Goal: Task Accomplishment & Management: Manage account settings

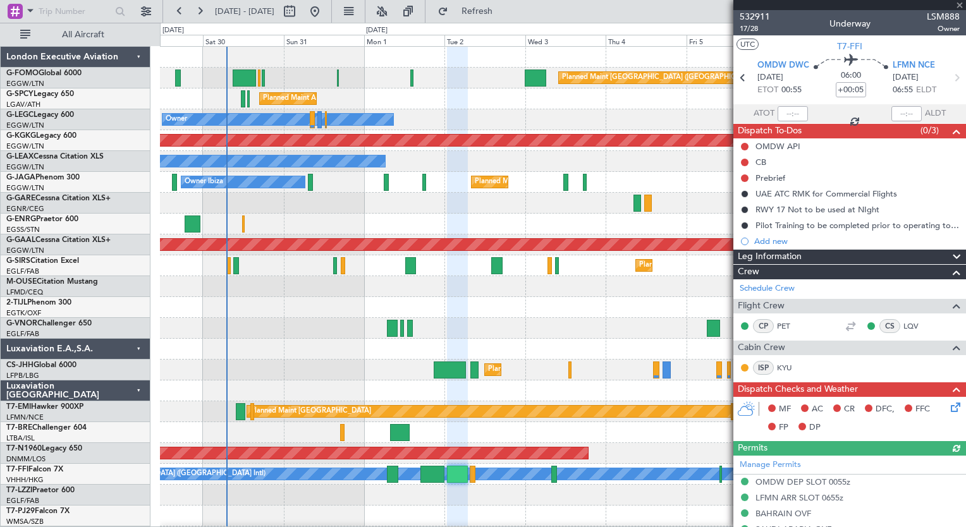
scroll to position [443, 0]
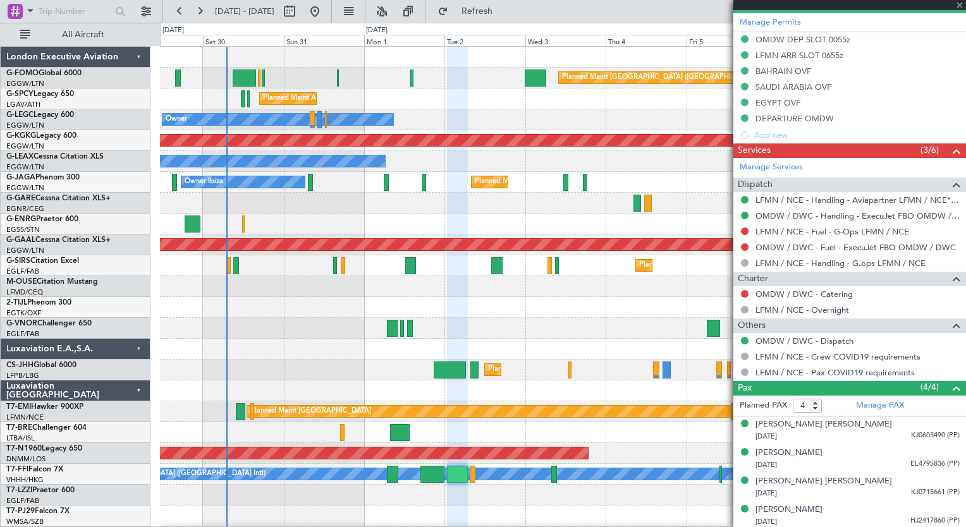
click at [203, 16] on button at bounding box center [200, 11] width 20 height 20
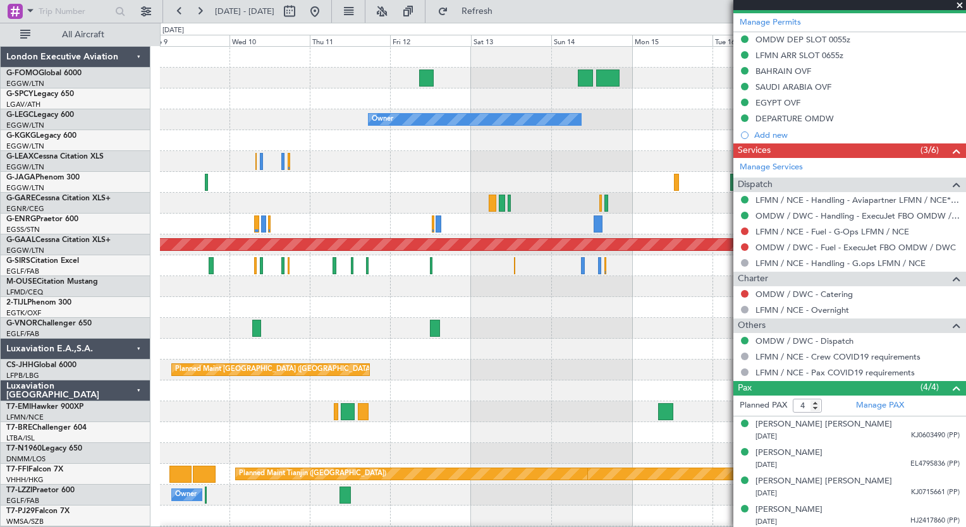
scroll to position [0, 0]
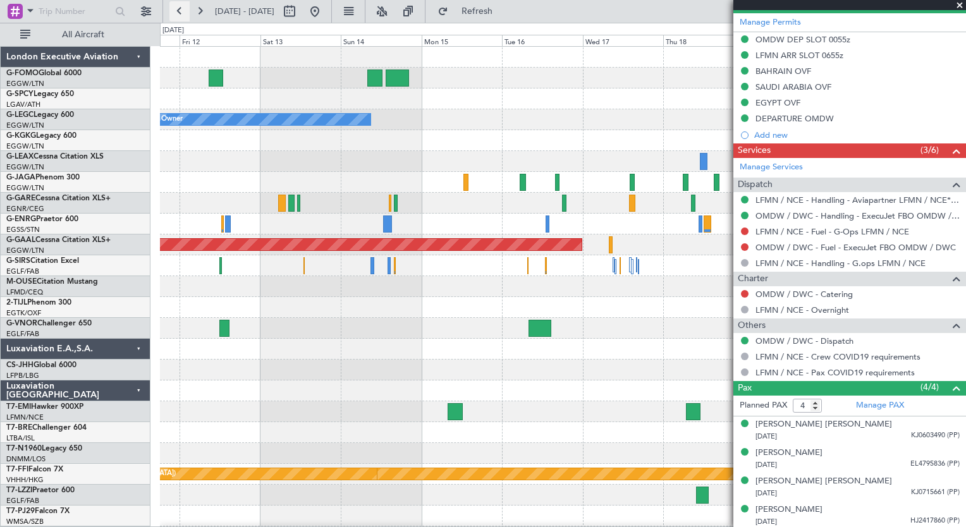
click at [182, 4] on button at bounding box center [179, 11] width 20 height 20
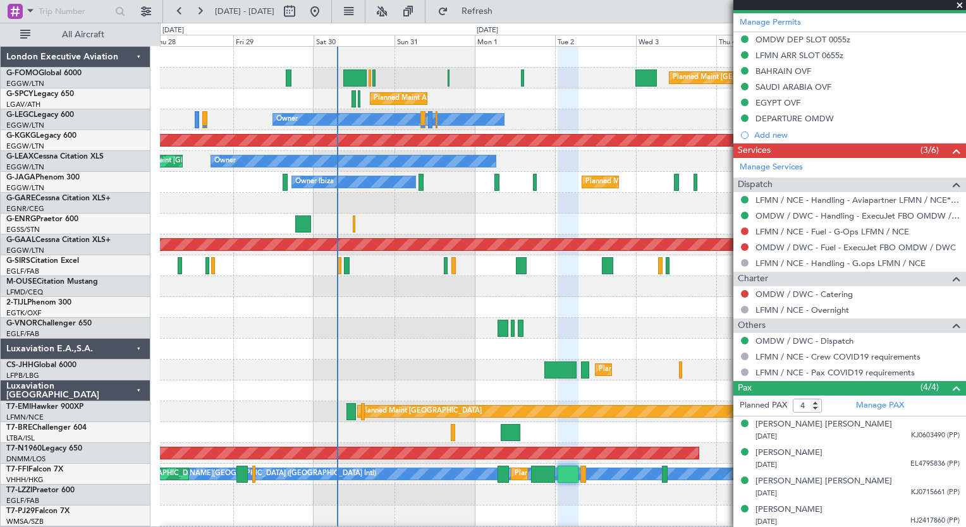
scroll to position [40, 0]
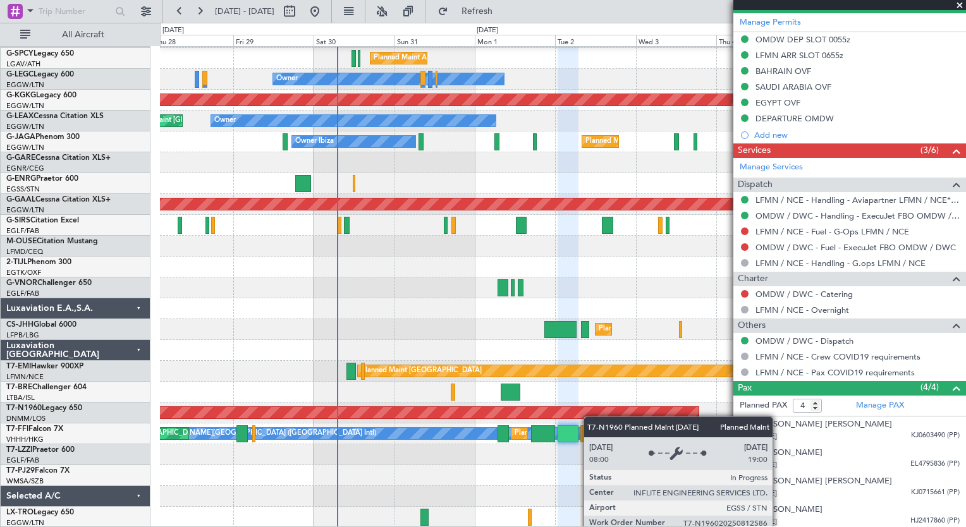
click at [590, 402] on div "Planned Maint [GEOGRAPHIC_DATA] ([GEOGRAPHIC_DATA]) Planned Maint [GEOGRAPHIC_D…" at bounding box center [562, 267] width 805 height 522
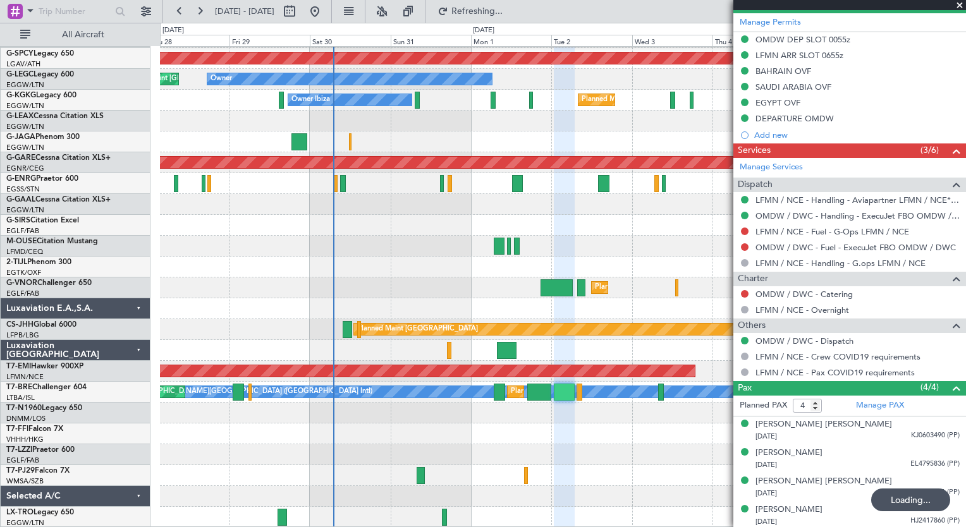
scroll to position [82, 0]
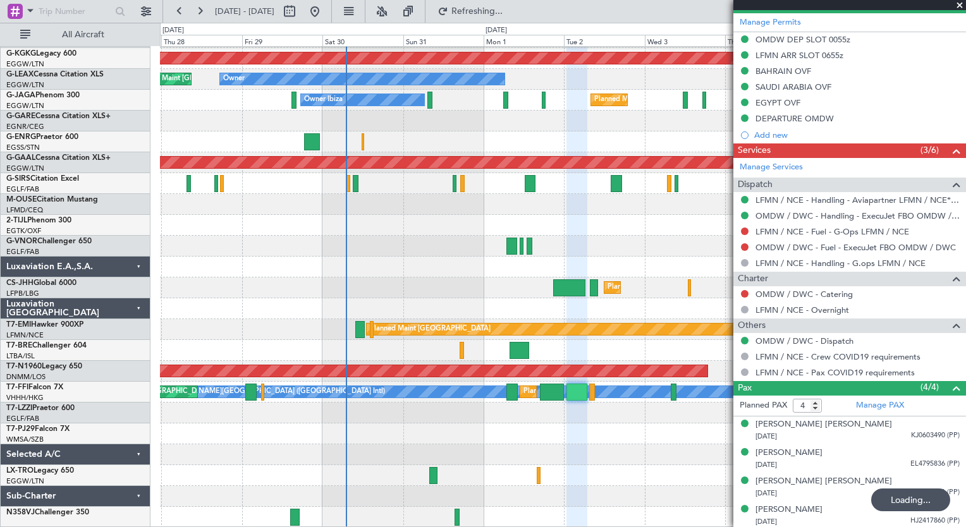
click at [398, 264] on div "Owner AOG Maint [GEOGRAPHIC_DATA] ([GEOGRAPHIC_DATA]) Owner Planned Maint [GEOG…" at bounding box center [562, 246] width 805 height 563
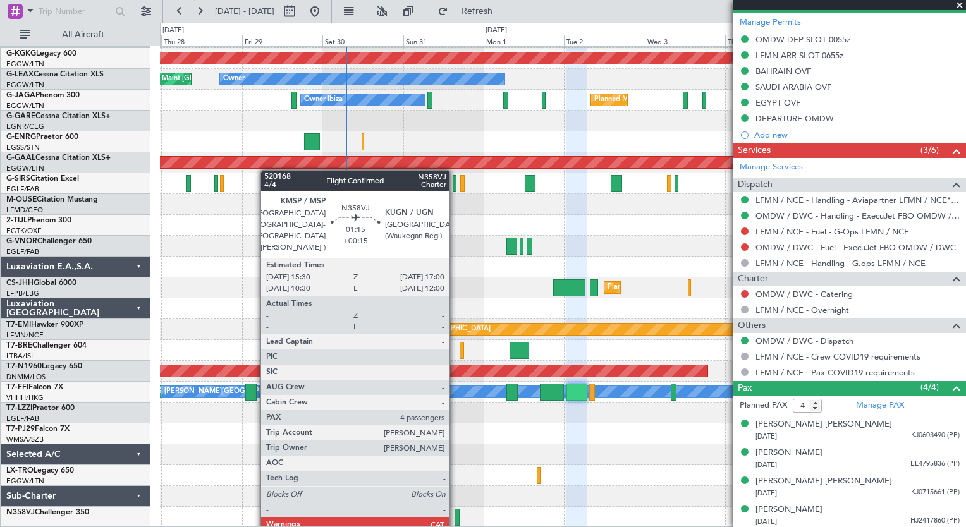
click at [455, 520] on div at bounding box center [457, 517] width 5 height 17
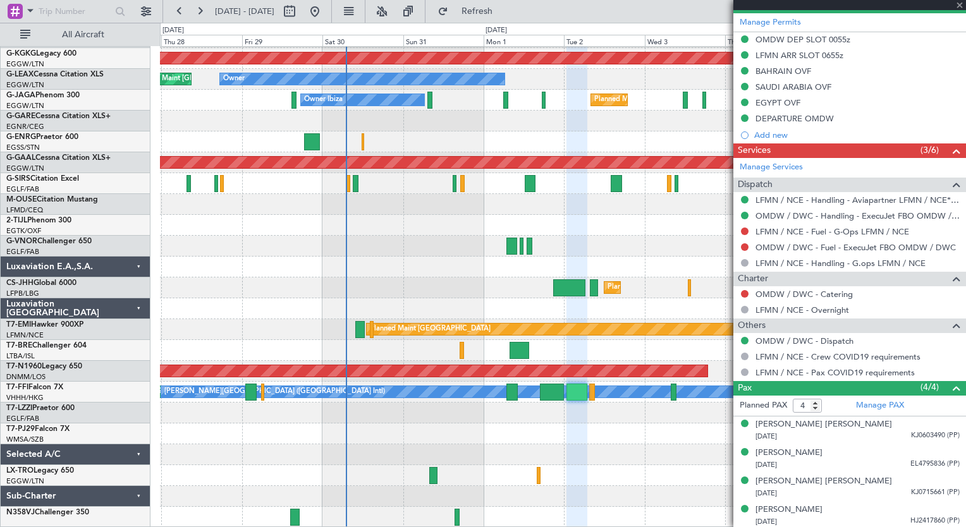
type input "+00:15"
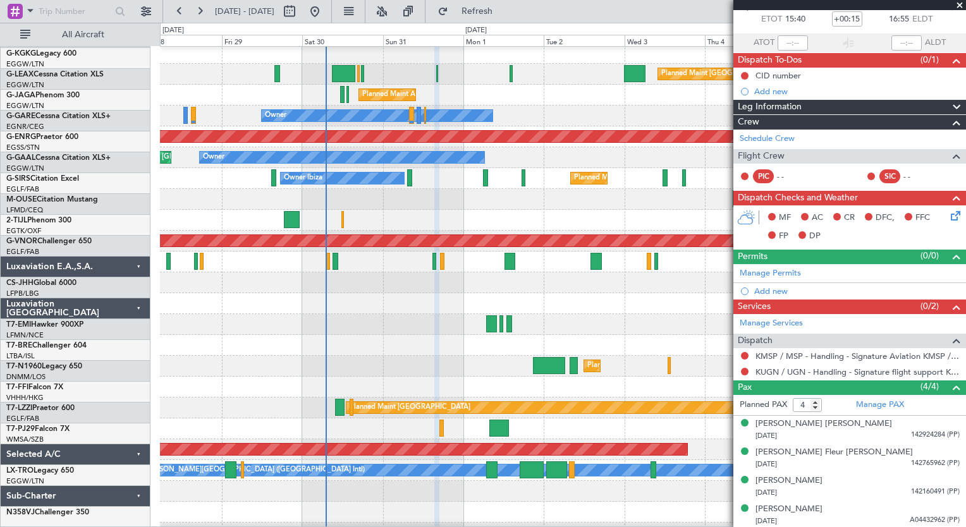
scroll to position [0, 0]
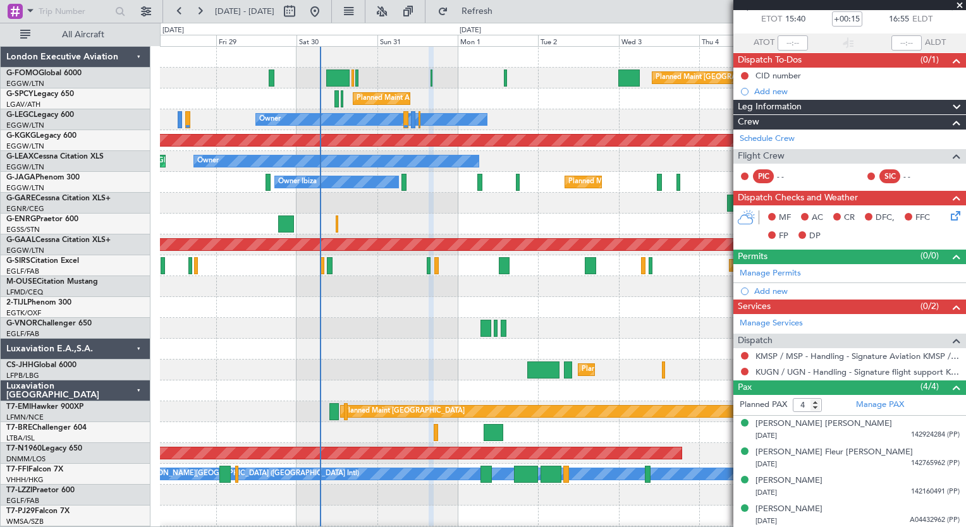
click at [390, 359] on div "Planned Maint [GEOGRAPHIC_DATA] ([GEOGRAPHIC_DATA]) Planned Maint [GEOGRAPHIC_D…" at bounding box center [562, 328] width 805 height 563
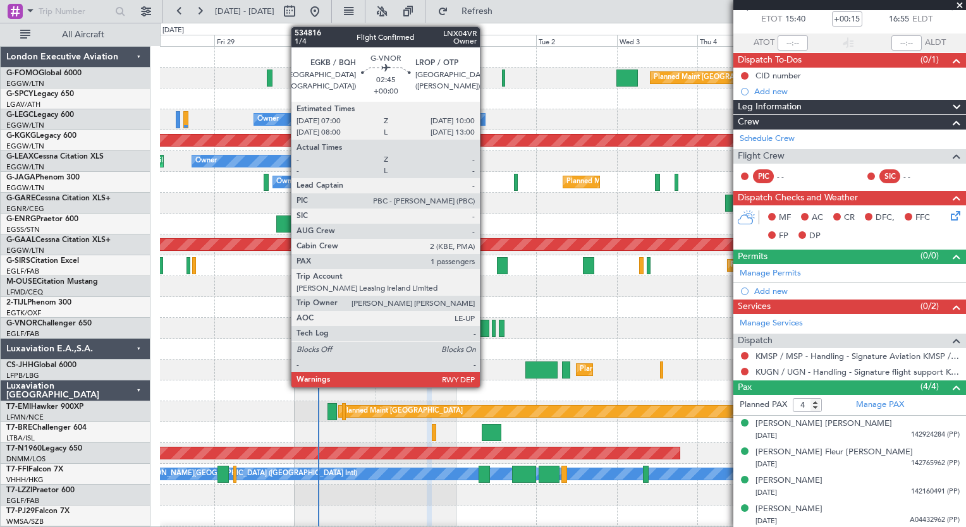
click at [485, 334] on div at bounding box center [484, 328] width 10 height 17
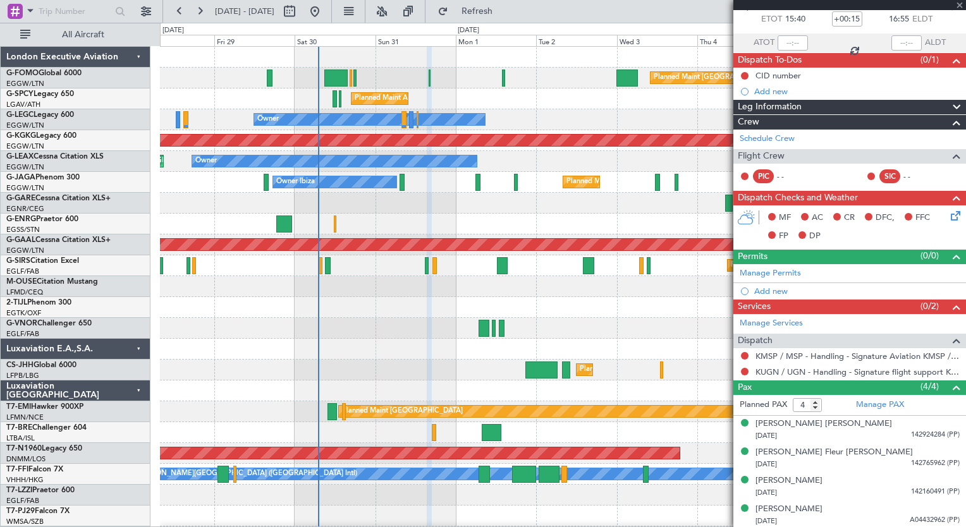
type input "1"
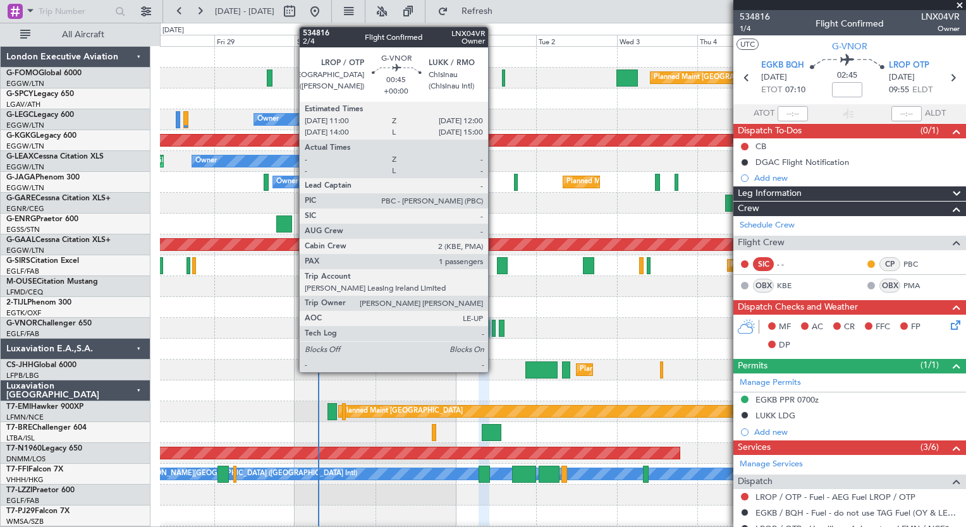
click at [494, 327] on div at bounding box center [494, 328] width 4 height 17
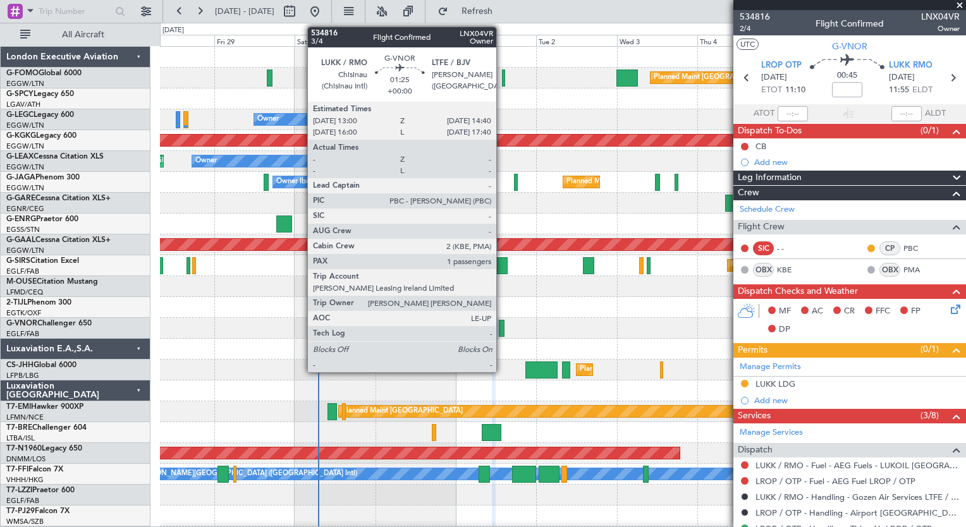
click at [502, 333] on div at bounding box center [502, 328] width 6 height 17
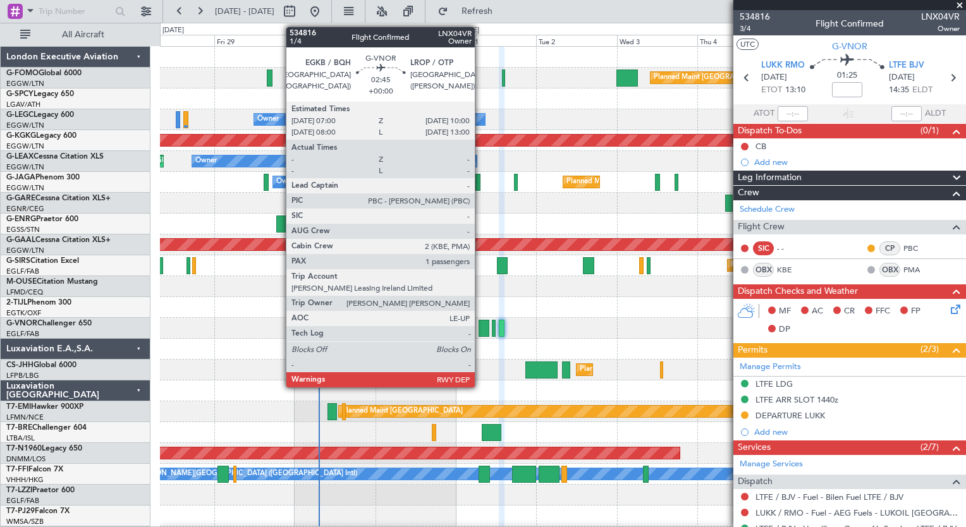
click at [480, 321] on div at bounding box center [484, 328] width 10 height 17
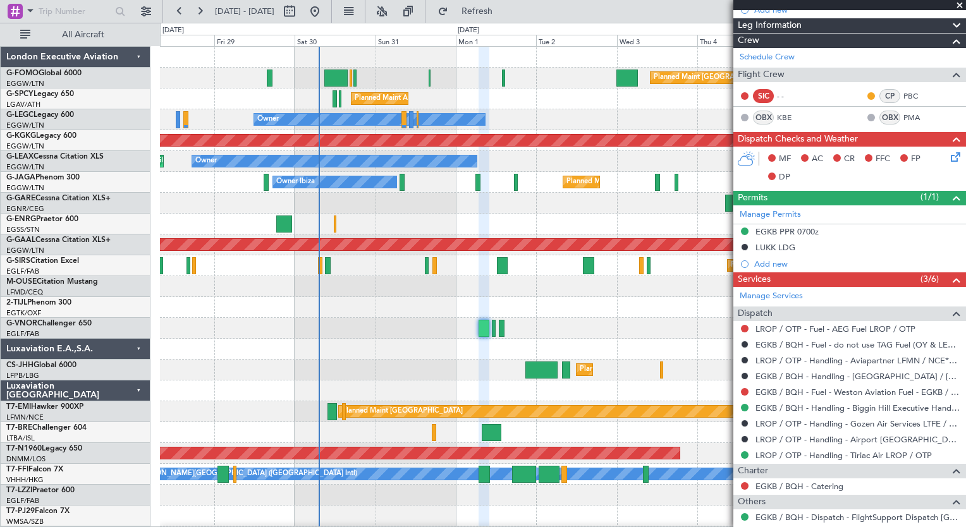
scroll to position [253, 0]
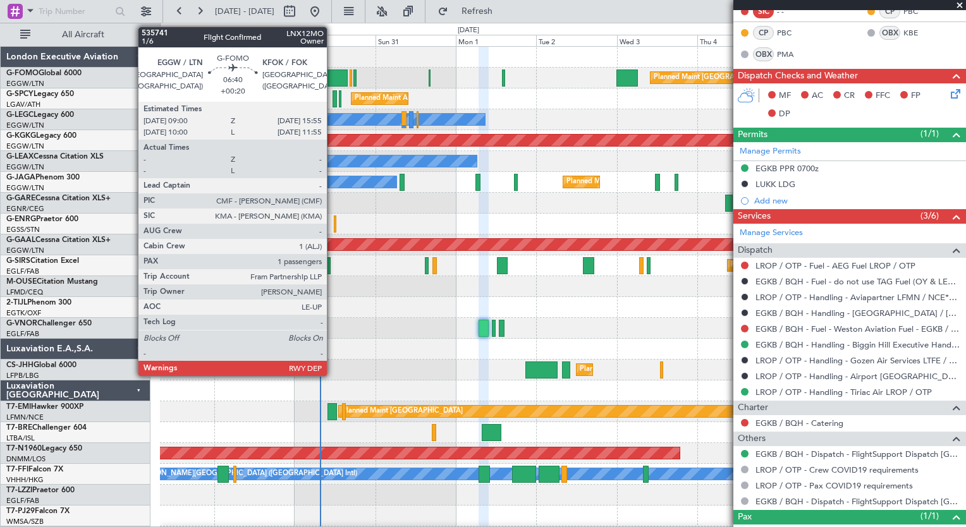
click at [333, 75] on div at bounding box center [335, 78] width 23 height 17
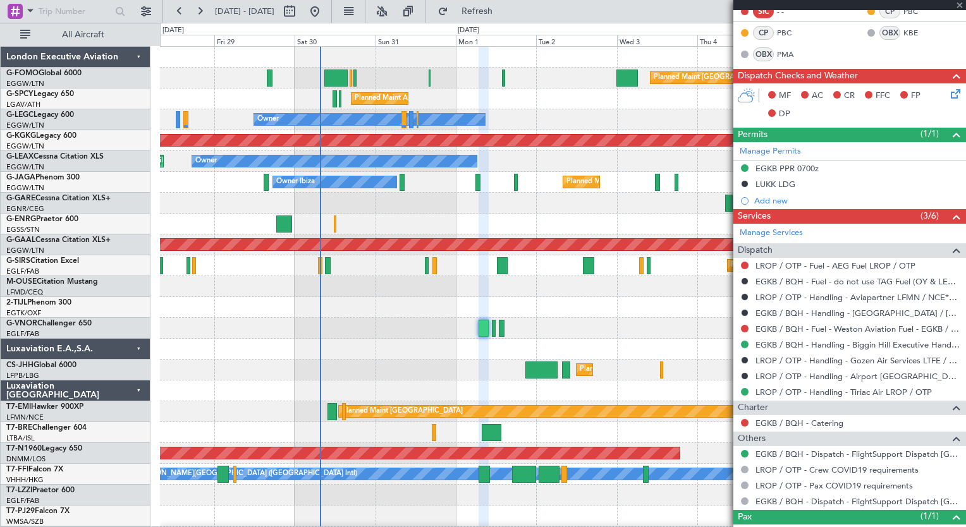
type input "+00:20"
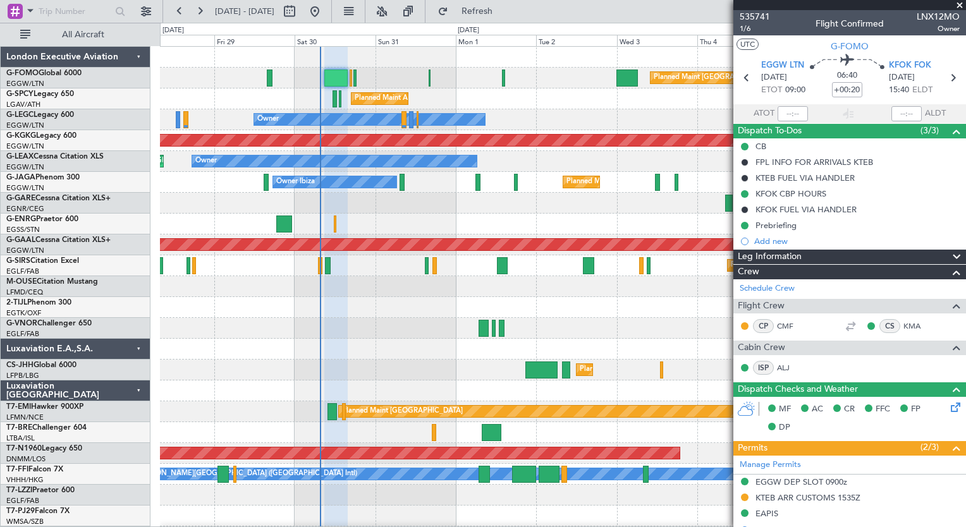
scroll to position [310, 0]
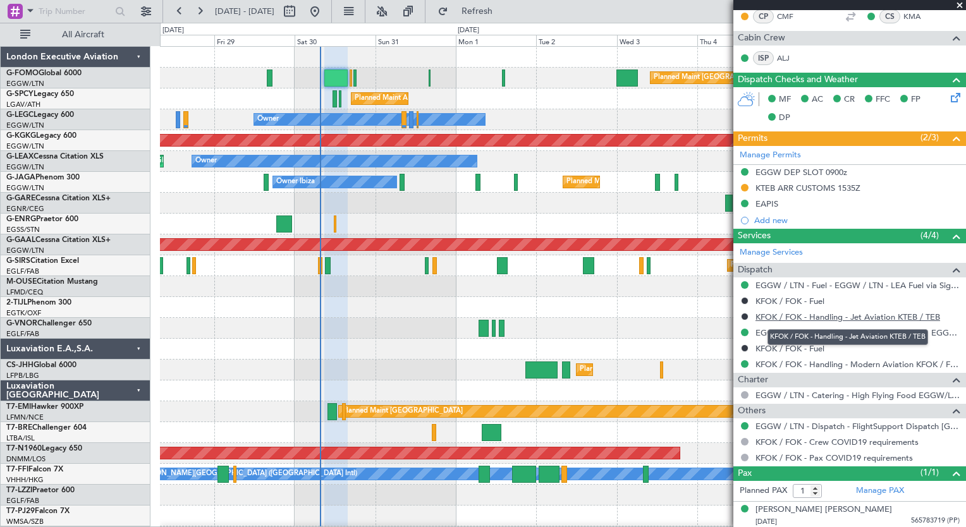
click at [815, 312] on link "KFOK / FOK - Handling - Jet Aviation KTEB / TEB" at bounding box center [847, 317] width 185 height 11
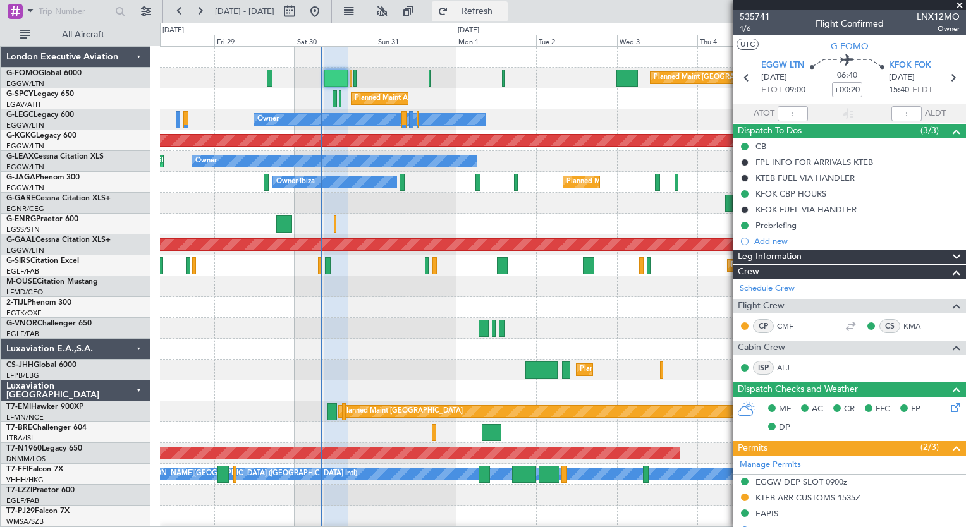
click at [496, 15] on span "Refresh" at bounding box center [477, 11] width 53 height 9
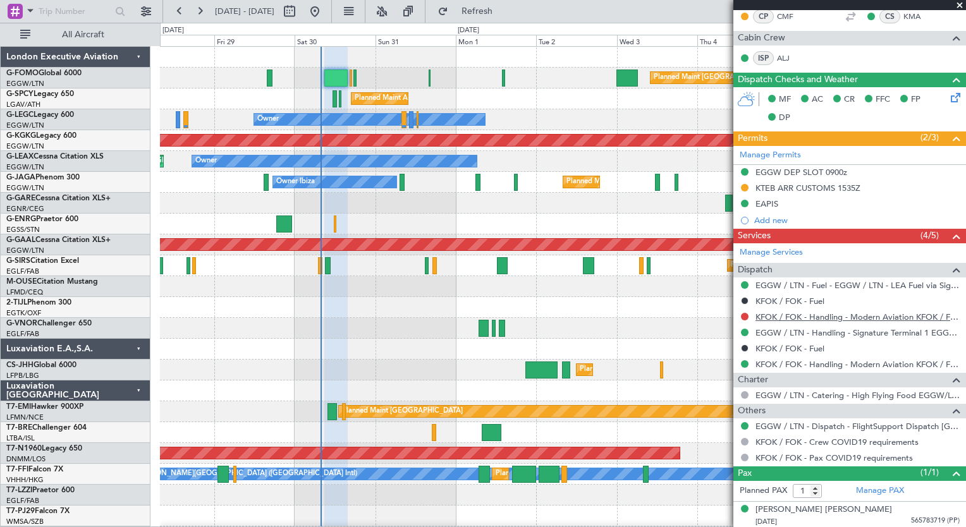
click at [895, 312] on link "KFOK / FOK - Handling - Modern Aviation KFOK / FOK" at bounding box center [857, 317] width 204 height 11
click at [743, 319] on mat-tooltip-component "Not Requested" at bounding box center [744, 336] width 71 height 34
click at [743, 312] on div at bounding box center [745, 317] width 10 height 10
click at [741, 315] on button at bounding box center [745, 317] width 8 height 8
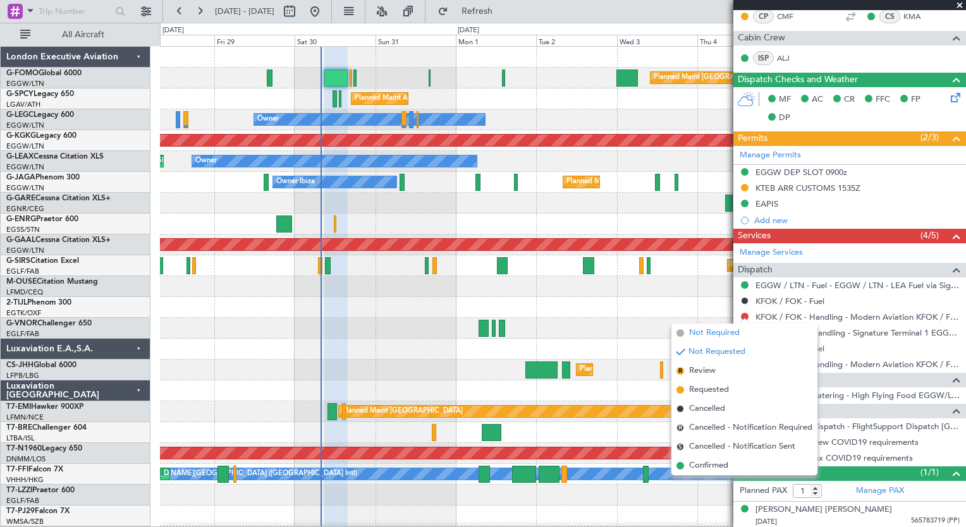
click at [708, 331] on span "Not Required" at bounding box center [714, 333] width 51 height 13
